Goal: Information Seeking & Learning: Learn about a topic

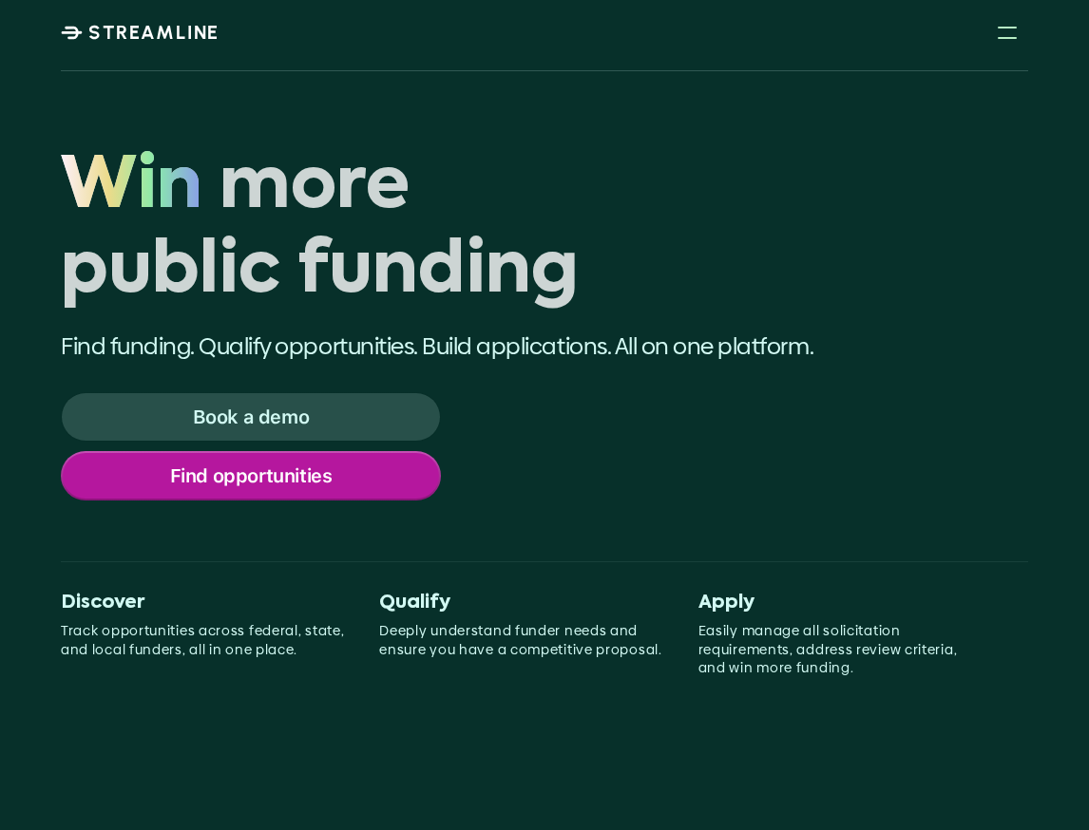
click at [295, 469] on p "Find opportunities" at bounding box center [251, 476] width 162 height 25
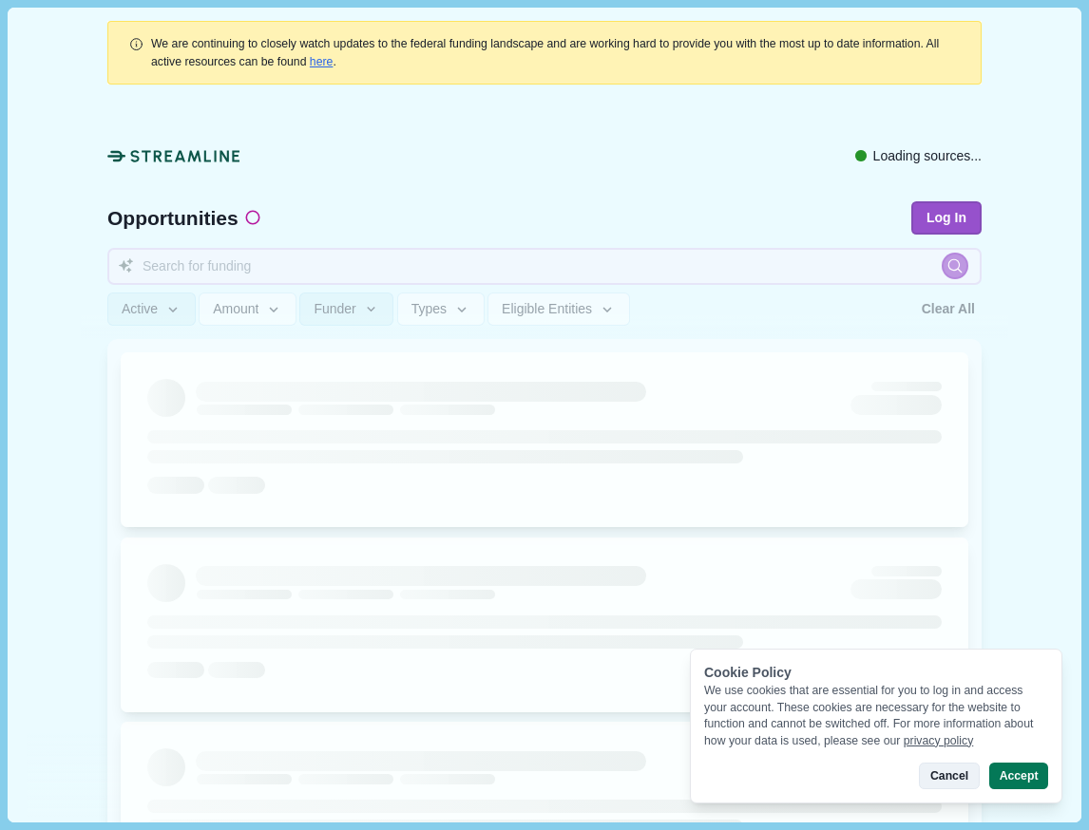
click at [959, 775] on button "Cancel" at bounding box center [949, 776] width 60 height 27
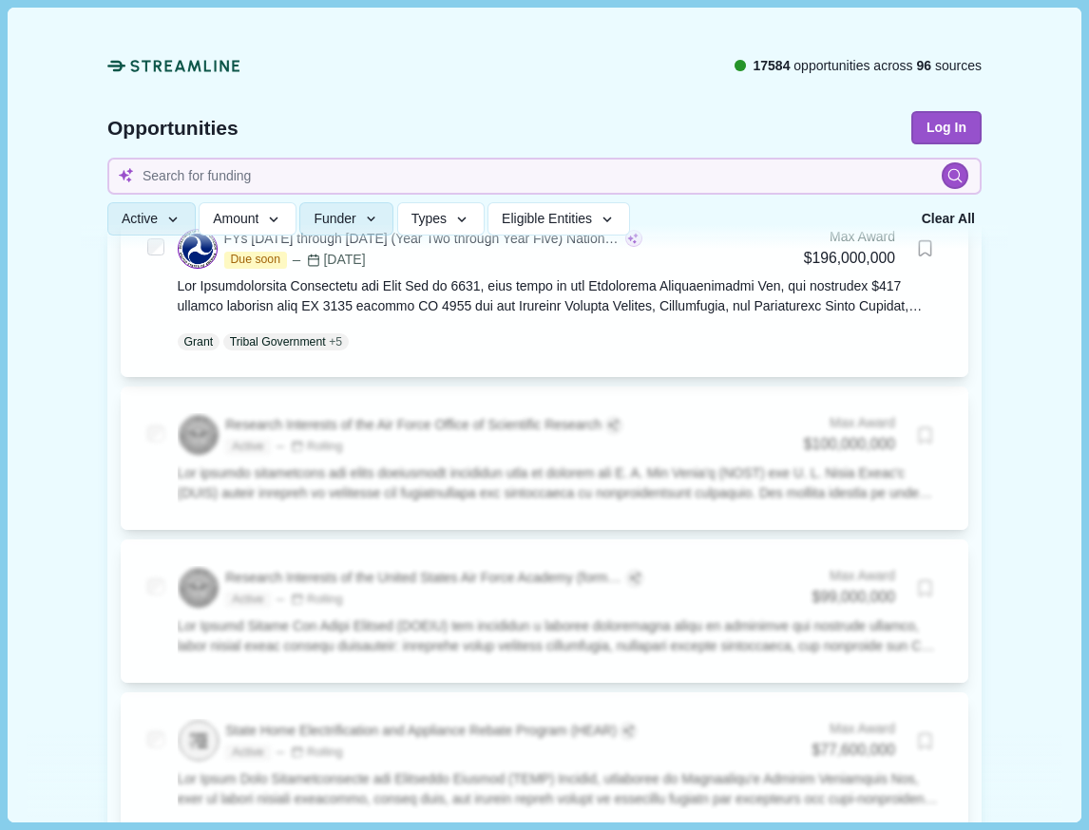
scroll to position [1884, 0]
